Goal: Register for event/course

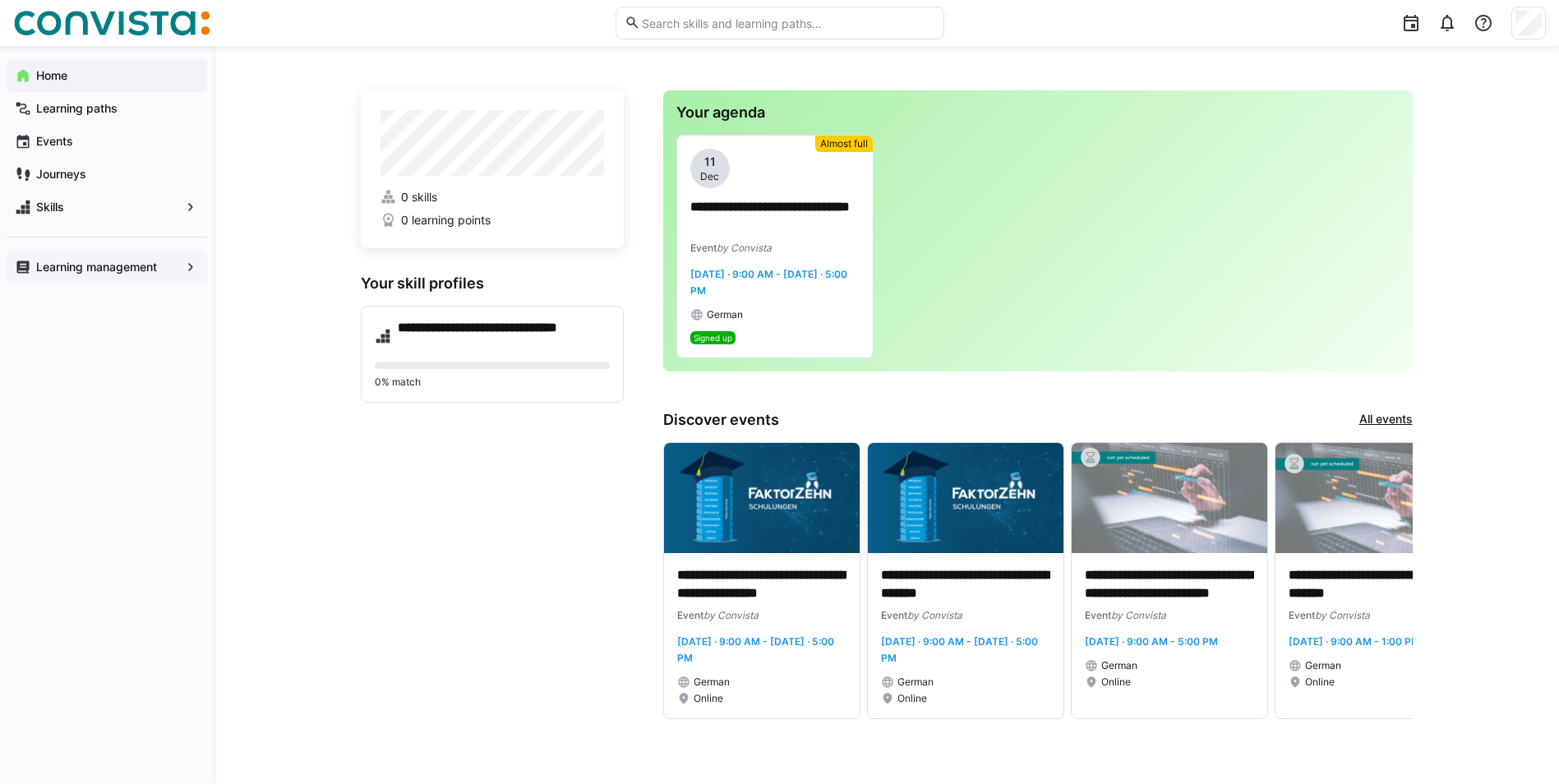
click at [0, 0] on app-navigation-label "Learning management" at bounding box center [0, 0] width 0 height 0
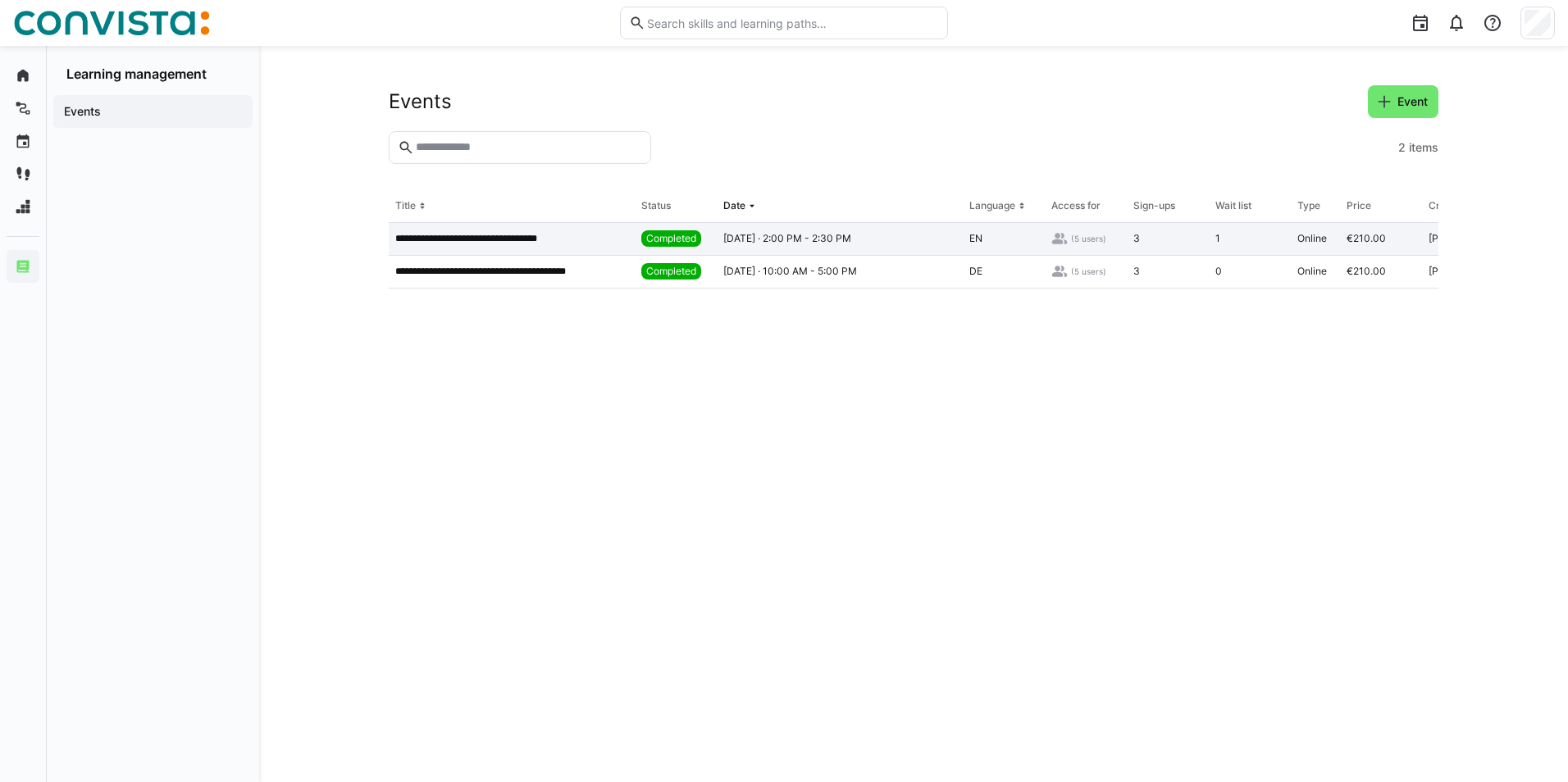
click at [490, 242] on p "**********" at bounding box center [485, 238] width 180 height 13
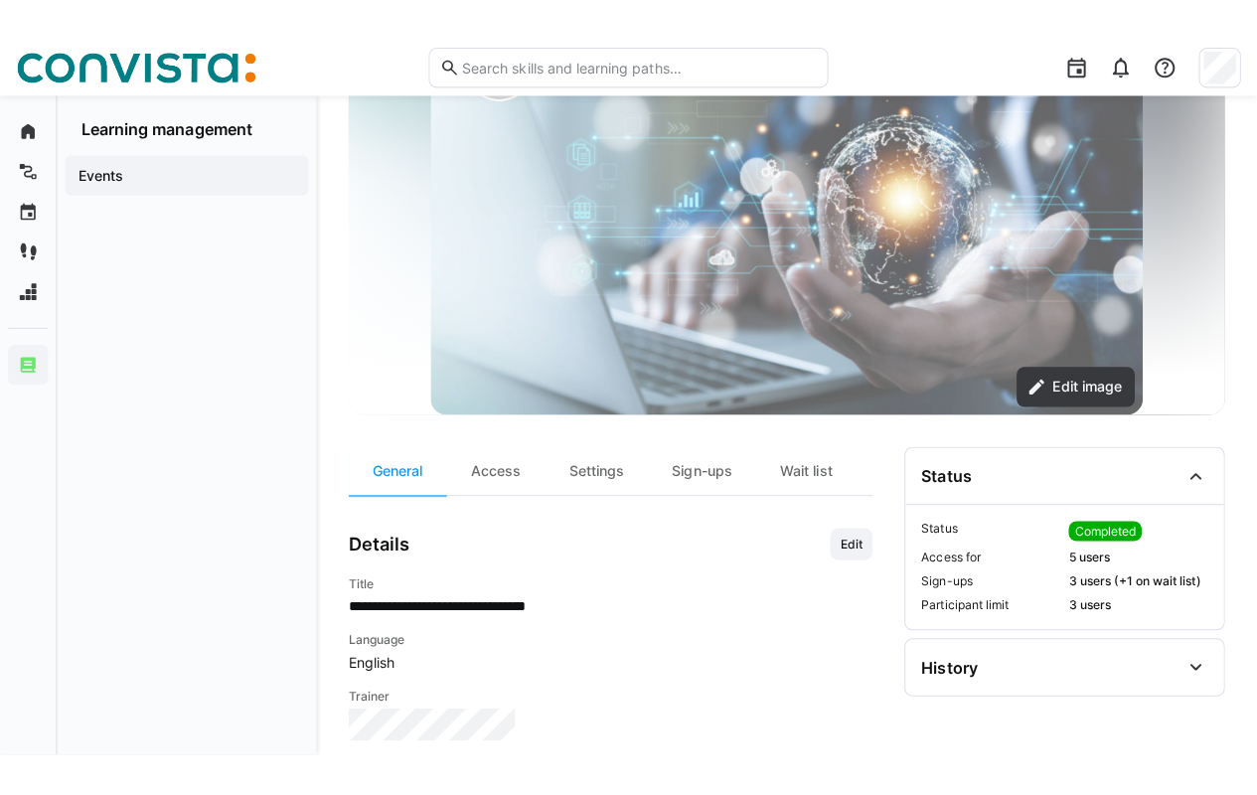
scroll to position [225, 0]
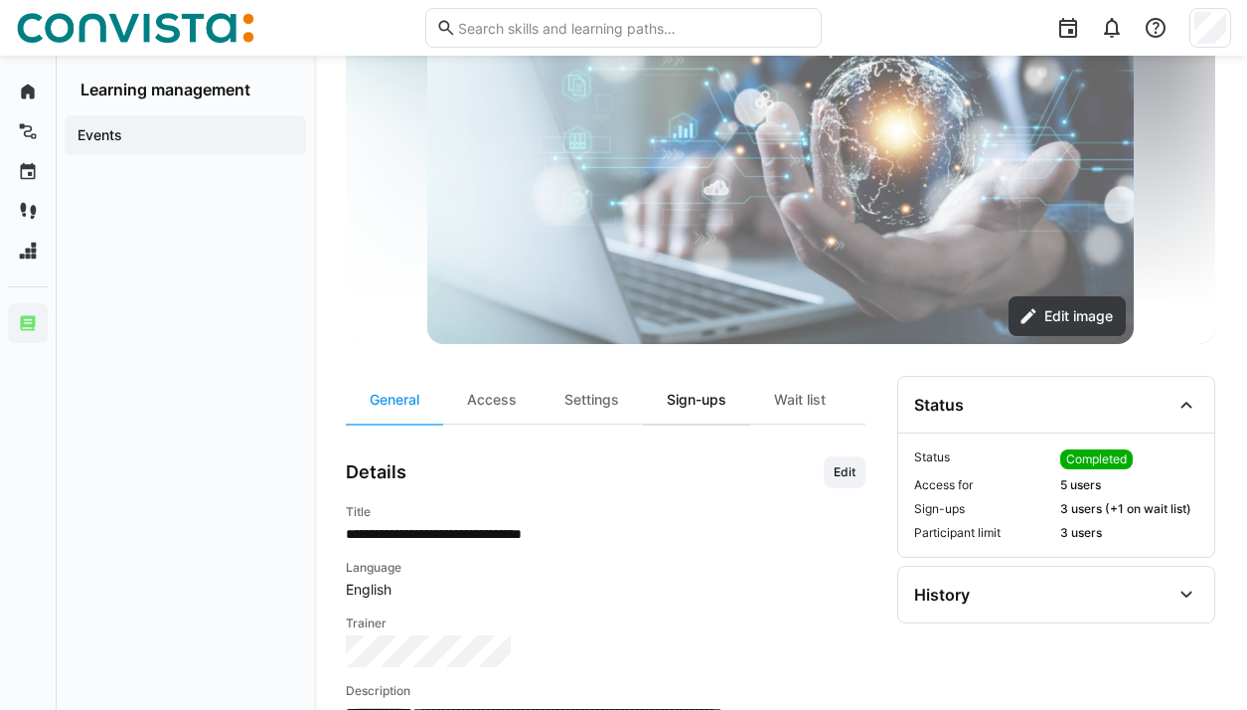
click at [686, 402] on div "Sign-ups" at bounding box center [696, 400] width 107 height 48
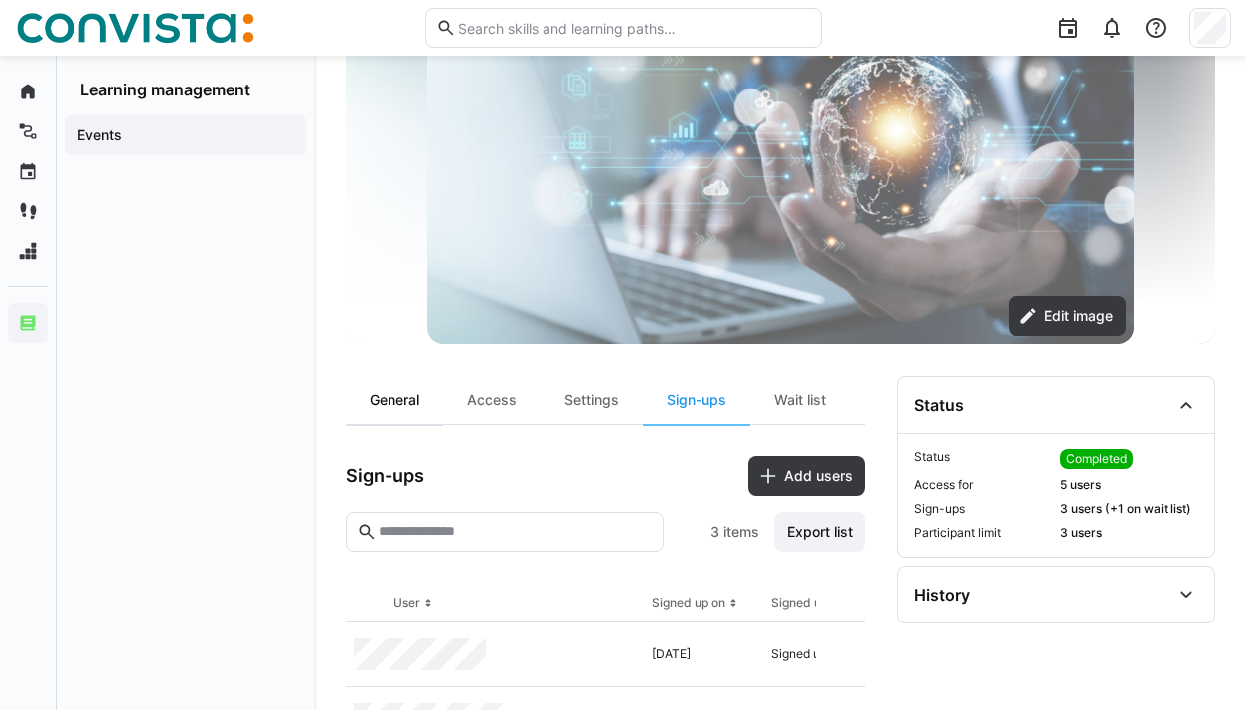
click at [393, 403] on div "General" at bounding box center [394, 400] width 97 height 48
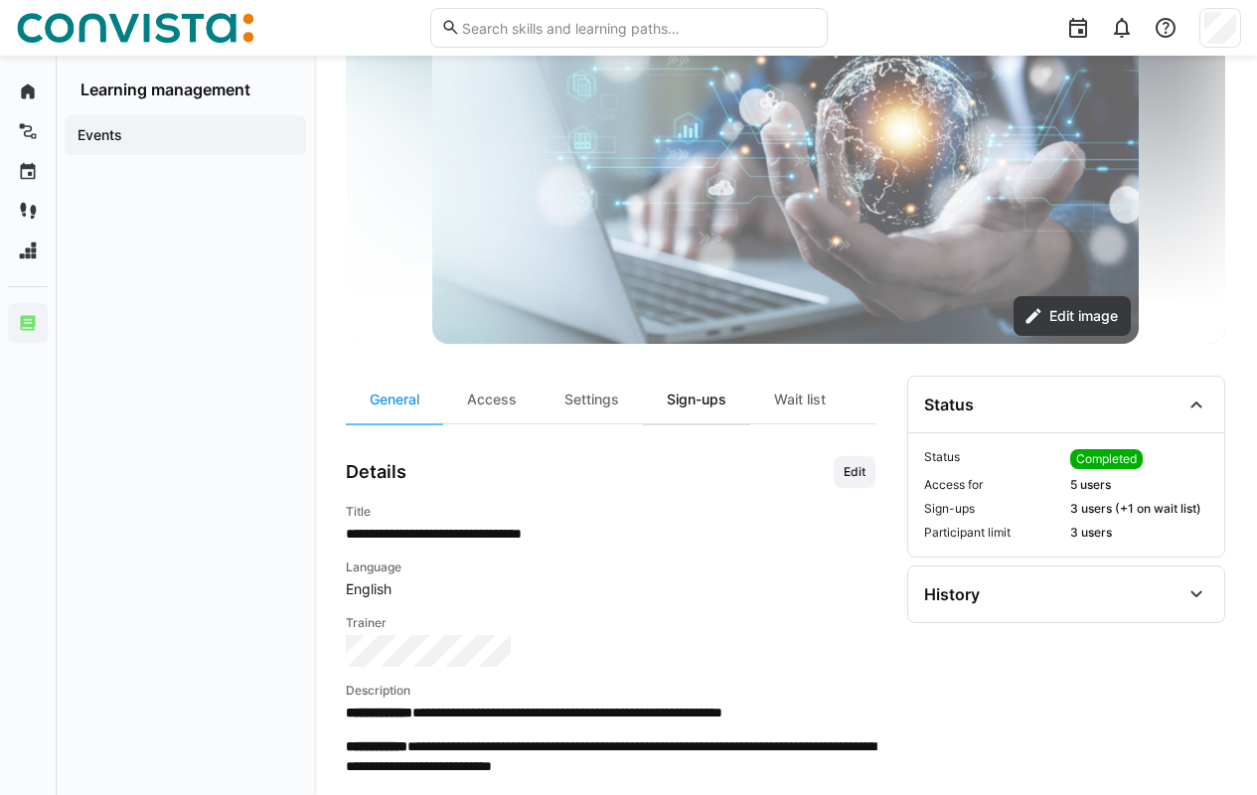
click at [705, 399] on div "Sign-ups" at bounding box center [696, 400] width 107 height 48
